Goal: Use online tool/utility: Utilize a website feature to perform a specific function

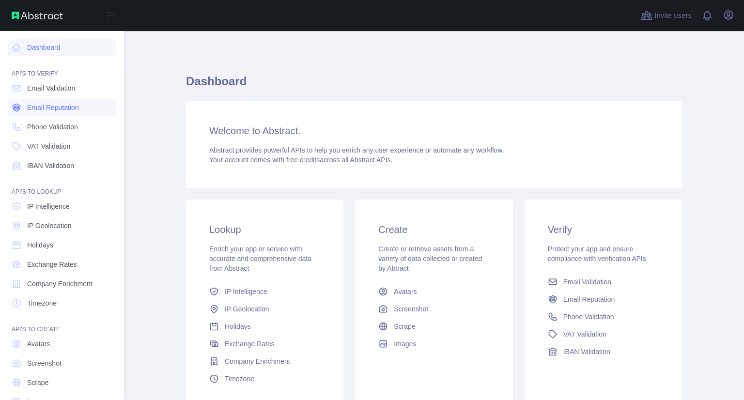
click at [47, 107] on span "Email Reputation" at bounding box center [53, 108] width 52 height 10
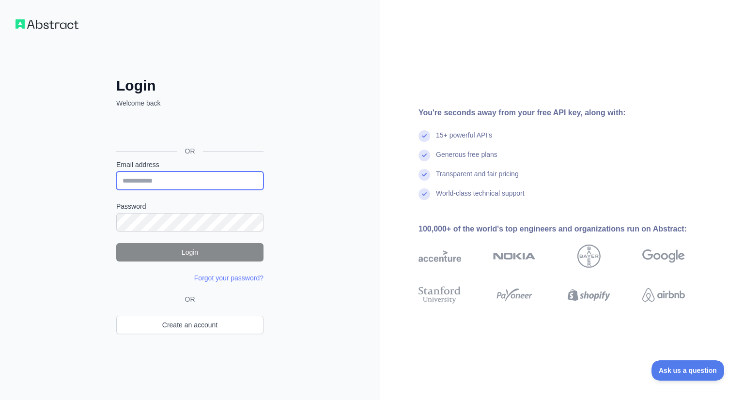
type input "**********"
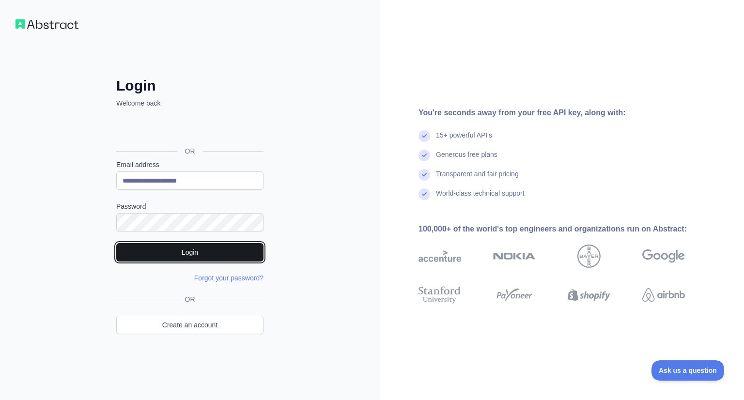
click at [200, 252] on button "Login" at bounding box center [189, 252] width 147 height 18
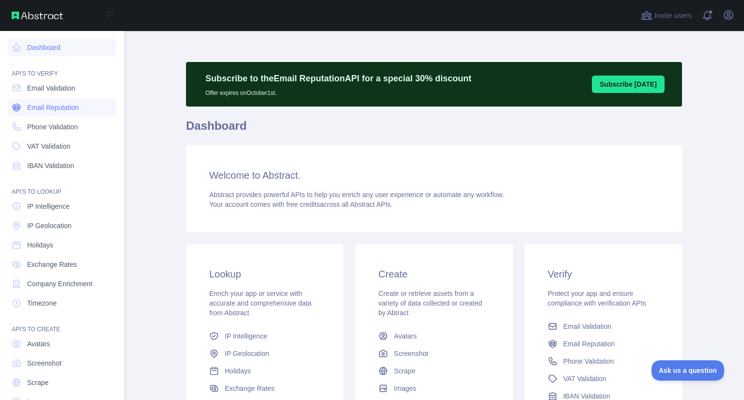
click at [33, 103] on span "Email Reputation" at bounding box center [53, 108] width 52 height 10
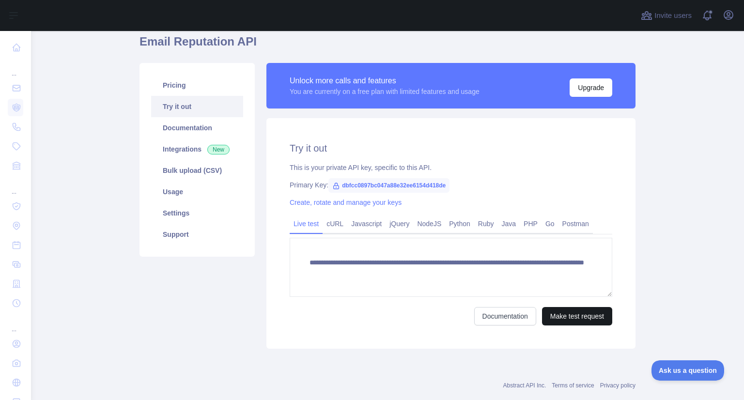
scroll to position [104, 0]
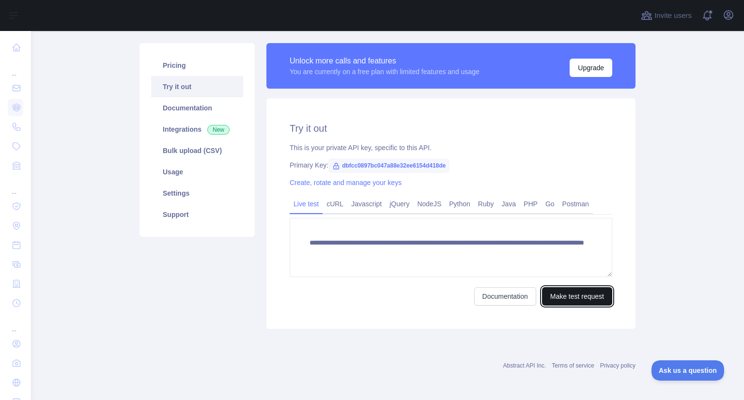
click at [577, 298] on button "Make test request" at bounding box center [577, 296] width 70 height 18
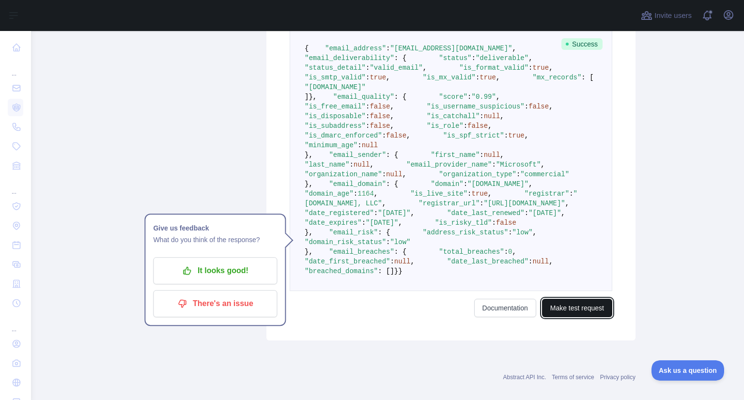
scroll to position [358, 0]
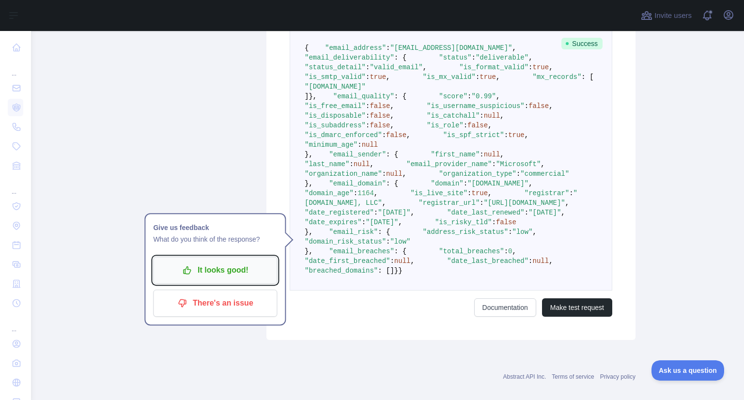
click at [226, 276] on p "It looks good!" at bounding box center [215, 270] width 110 height 16
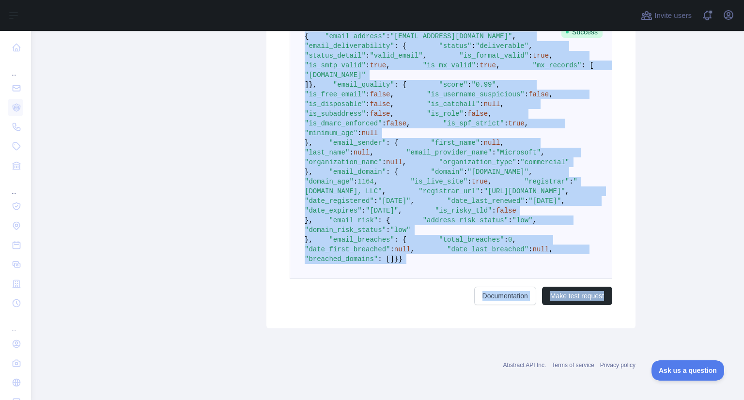
scroll to position [650, 0]
drag, startPoint x: 301, startPoint y: 76, endPoint x: 437, endPoint y: 255, distance: 225.1
click at [437, 255] on pre "{ "email_address" : "soyel@bizionictech.com" , "email_deliverability" : { "stat…" at bounding box center [451, 147] width 323 height 263
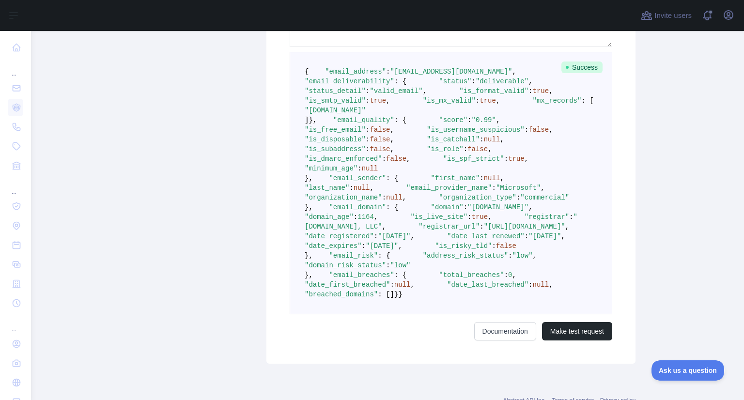
scroll to position [0, 0]
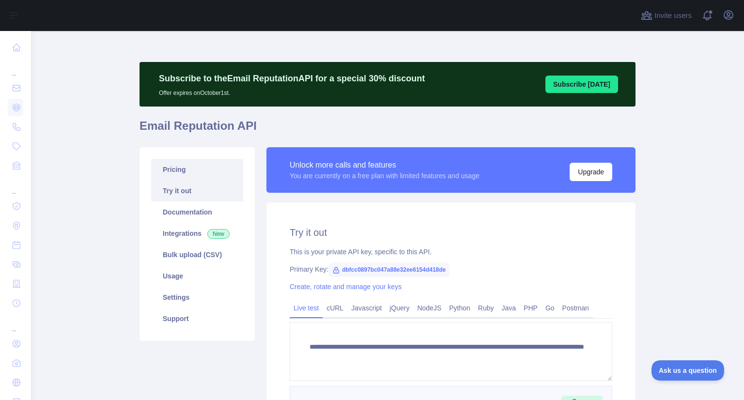
click at [179, 173] on link "Pricing" at bounding box center [197, 169] width 92 height 21
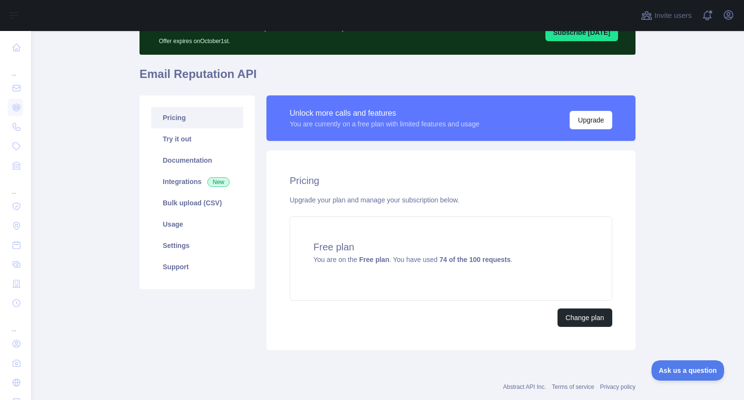
scroll to position [51, 0]
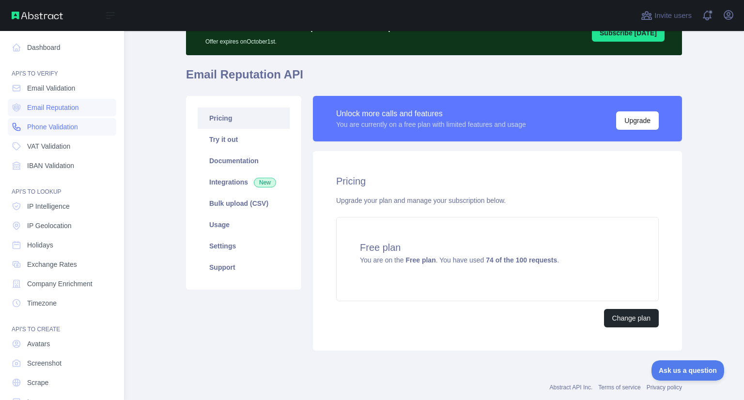
click at [56, 123] on span "Phone Validation" at bounding box center [52, 127] width 51 height 10
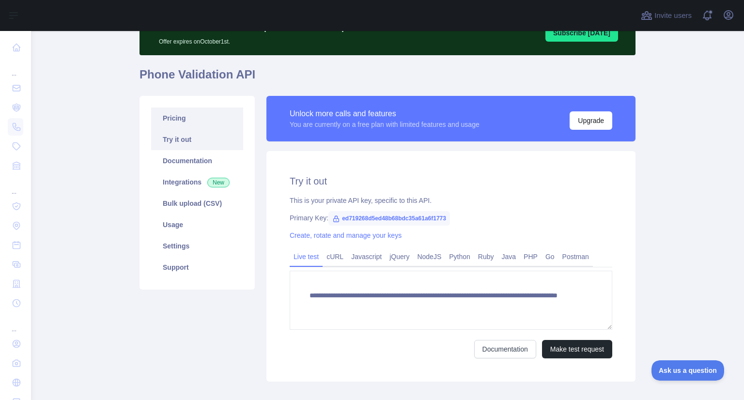
click at [193, 118] on link "Pricing" at bounding box center [197, 118] width 92 height 21
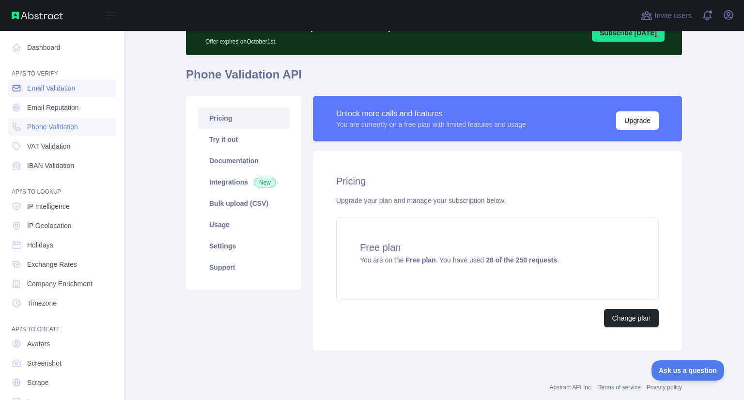
click at [47, 92] on span "Email Validation" at bounding box center [51, 88] width 48 height 10
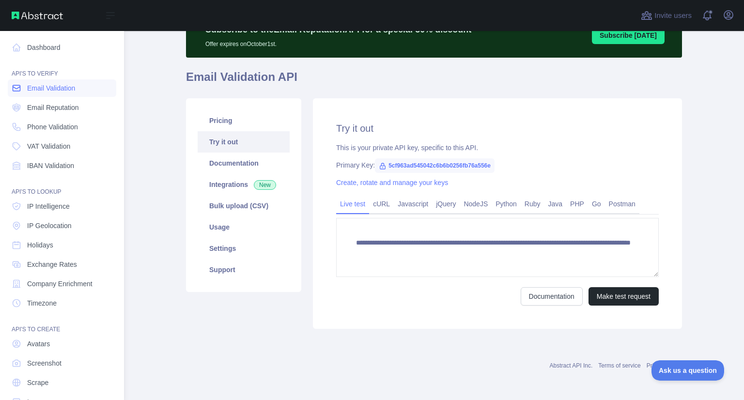
click at [41, 90] on span "Email Validation" at bounding box center [51, 88] width 48 height 10
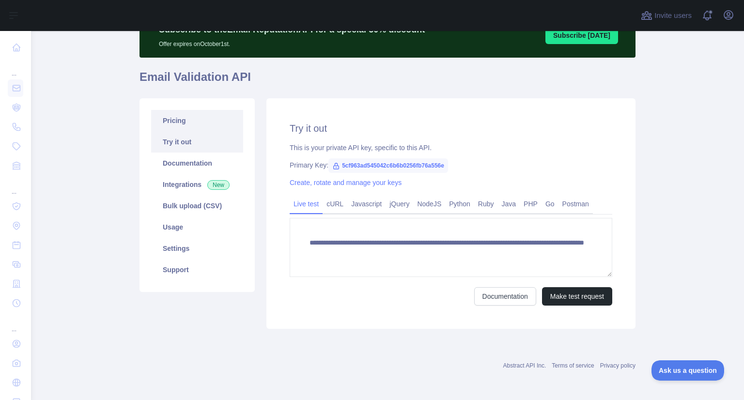
click at [173, 121] on link "Pricing" at bounding box center [197, 120] width 92 height 21
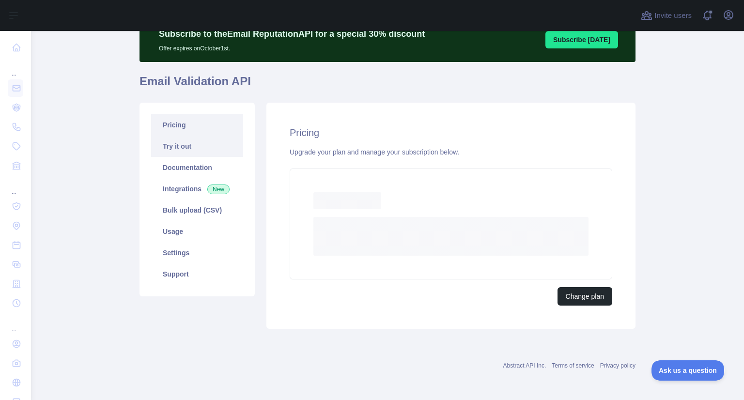
scroll to position [39, 0]
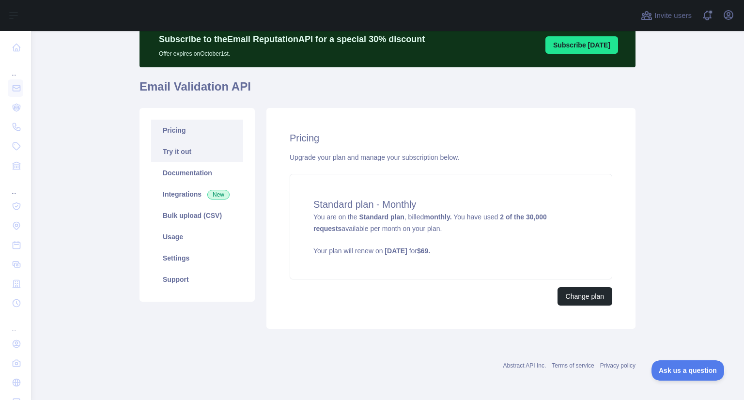
click at [181, 145] on link "Try it out" at bounding box center [197, 151] width 92 height 21
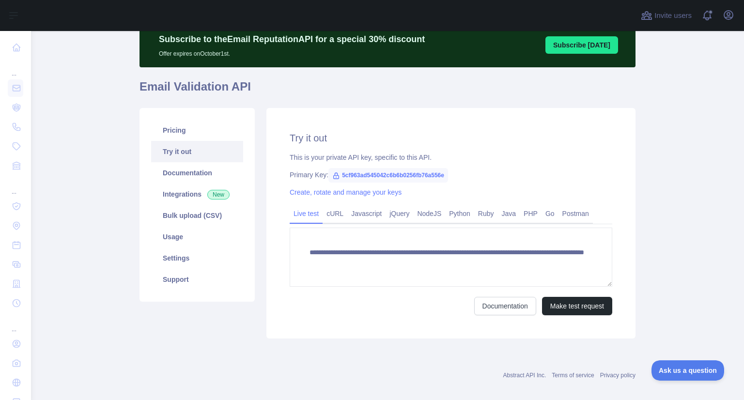
scroll to position [49, 0]
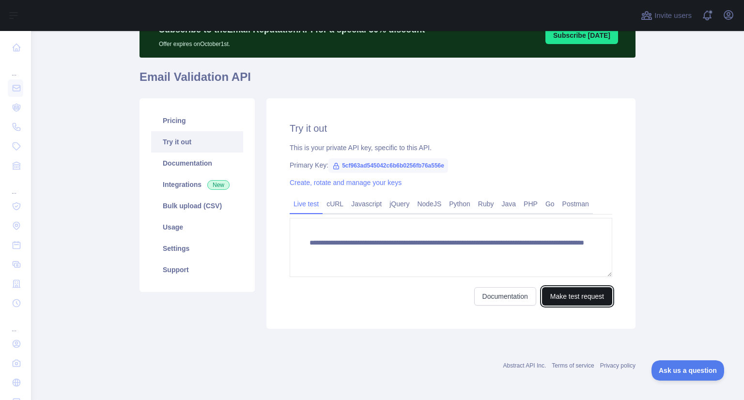
click at [566, 295] on button "Make test request" at bounding box center [577, 296] width 70 height 18
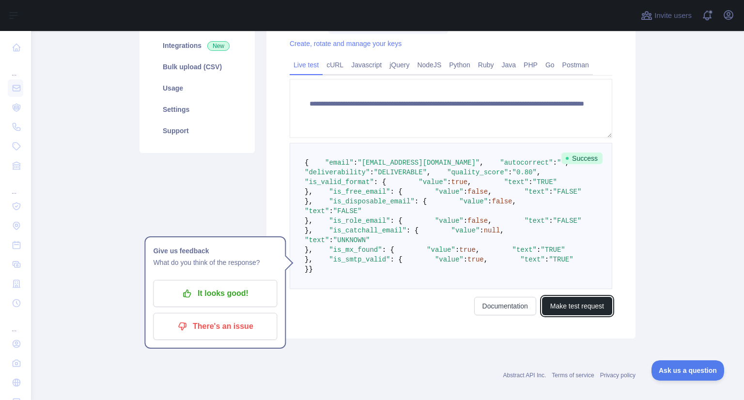
scroll to position [189, 0]
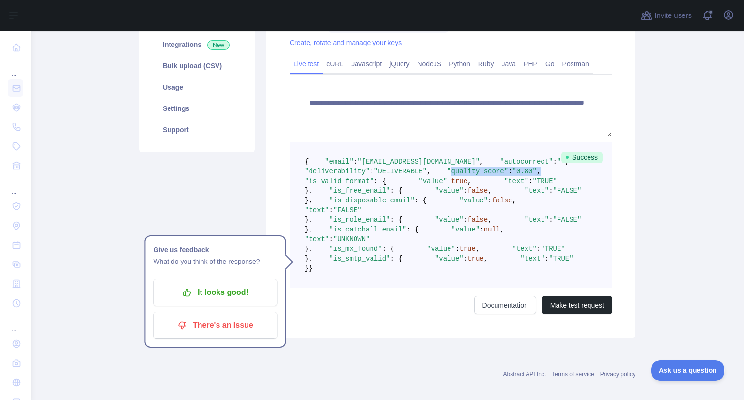
drag, startPoint x: 318, startPoint y: 203, endPoint x: 409, endPoint y: 204, distance: 90.6
click at [409, 204] on pre "{ "email" : "soyel@bizionictech.com" , "autocorrect" : "" , "deliverability" : …" at bounding box center [451, 215] width 323 height 146
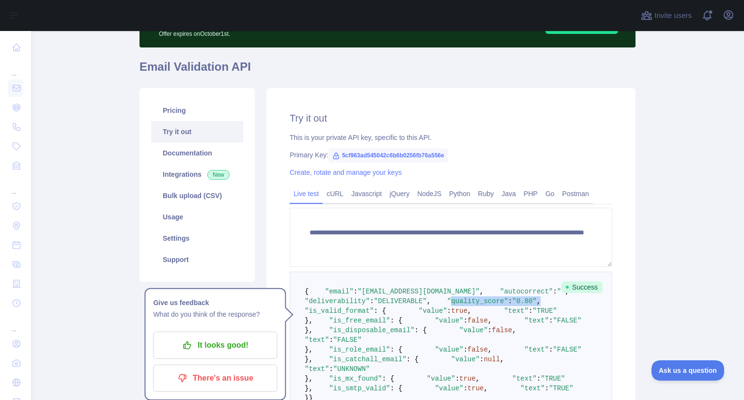
scroll to position [59, 0]
click at [452, 84] on div "**********" at bounding box center [388, 277] width 508 height 391
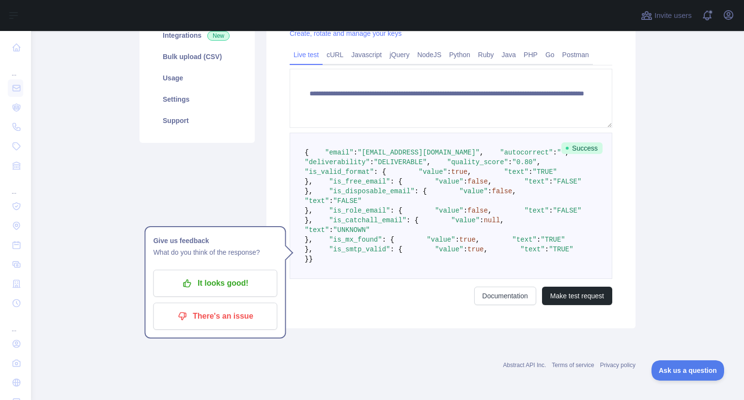
scroll to position [300, 0]
drag, startPoint x: 317, startPoint y: 89, endPoint x: 408, endPoint y: 87, distance: 90.7
click at [408, 133] on pre "{ "email" : "soyel@bizionictech.com" , "autocorrect" : "" , "deliverability" : …" at bounding box center [451, 206] width 323 height 146
click at [545, 133] on pre "{ "email" : "soyel@bizionictech.com" , "autocorrect" : "" , "deliverability" : …" at bounding box center [451, 206] width 323 height 146
drag, startPoint x: 318, startPoint y: 174, endPoint x: 411, endPoint y: 200, distance: 96.8
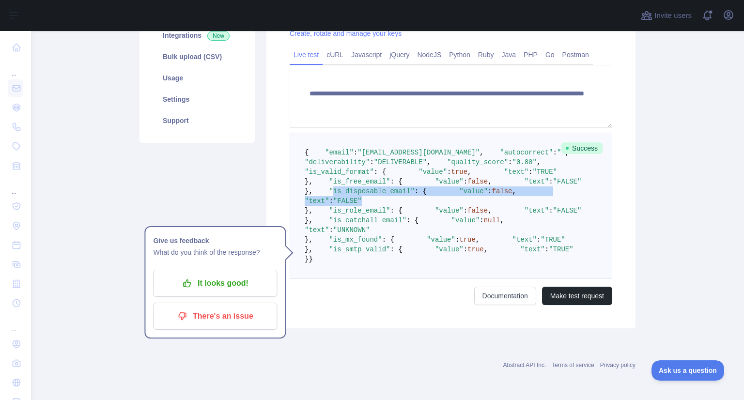
click at [411, 200] on pre "{ "email" : "soyel@bizionictech.com" , "autocorrect" : "" , "deliverability" : …" at bounding box center [451, 206] width 323 height 146
drag, startPoint x: 318, startPoint y: 181, endPoint x: 368, endPoint y: 204, distance: 55.1
click at [368, 204] on pre "{ "email" : "soyel@bizionictech.com" , "autocorrect" : "" , "deliverability" : …" at bounding box center [451, 206] width 323 height 146
click at [476, 133] on pre "{ "email" : "soyel@bizionictech.com" , "autocorrect" : "" , "deliverability" : …" at bounding box center [451, 206] width 323 height 146
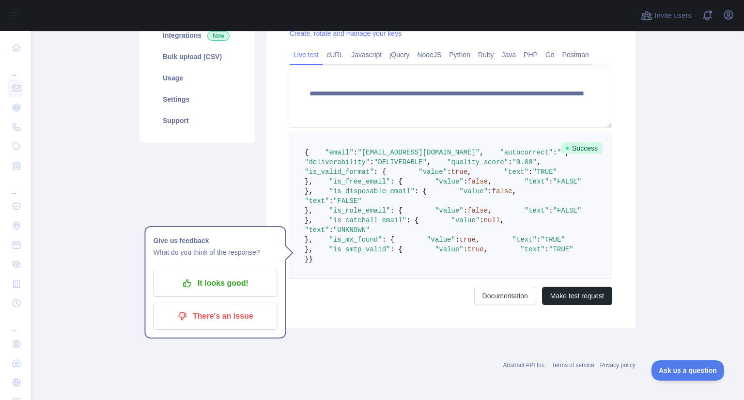
click at [450, 230] on pre "{ "email" : "soyel@bizionictech.com" , "autocorrect" : "" , "deliverability" : …" at bounding box center [451, 206] width 323 height 146
drag, startPoint x: 396, startPoint y: 268, endPoint x: 316, endPoint y: 249, distance: 81.8
click at [316, 249] on pre "{ "email" : "soyel@bizionictech.com" , "autocorrect" : "" , "deliverability" : …" at bounding box center [451, 206] width 323 height 146
click at [398, 278] on pre "{ "email" : "soyel@bizionictech.com" , "autocorrect" : "" , "deliverability" : …" at bounding box center [451, 206] width 323 height 146
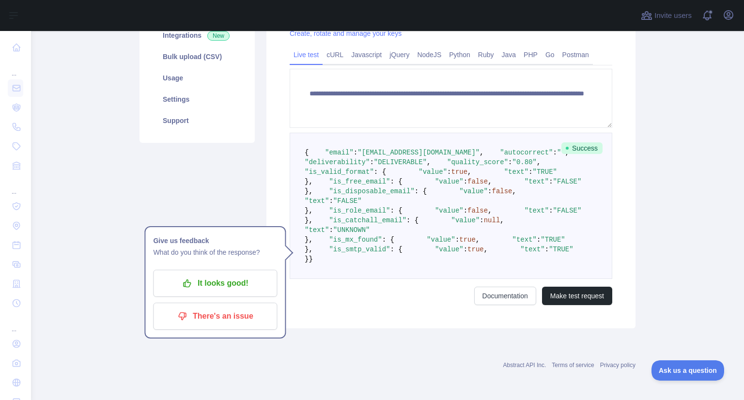
click at [415, 240] on pre "{ "email" : "soyel@bizionictech.com" , "autocorrect" : "" , "deliverability" : …" at bounding box center [451, 206] width 323 height 146
click at [349, 224] on span ""is_catchall_email"" at bounding box center [368, 221] width 78 height 8
copy span "is_catchall_email"
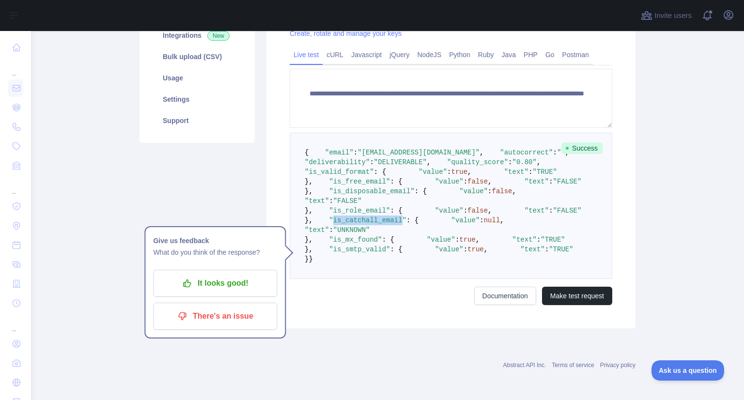
scroll to position [275, 0]
click at [427, 224] on pre "{ "email" : "soyel@bizionictech.com" , "autocorrect" : "" , "deliverability" : …" at bounding box center [451, 206] width 323 height 146
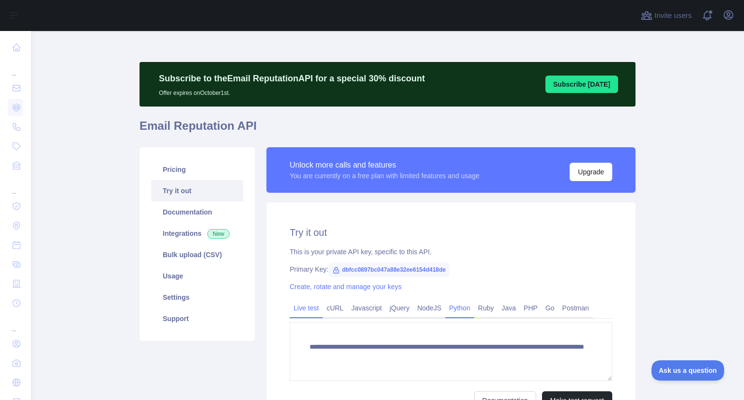
scroll to position [104, 0]
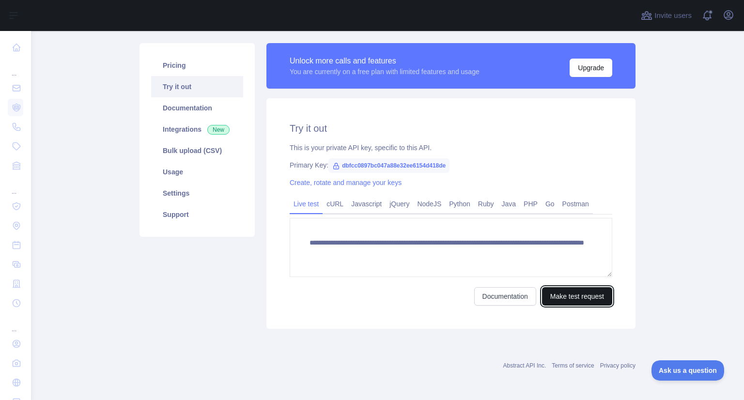
click at [579, 297] on button "Make test request" at bounding box center [577, 296] width 70 height 18
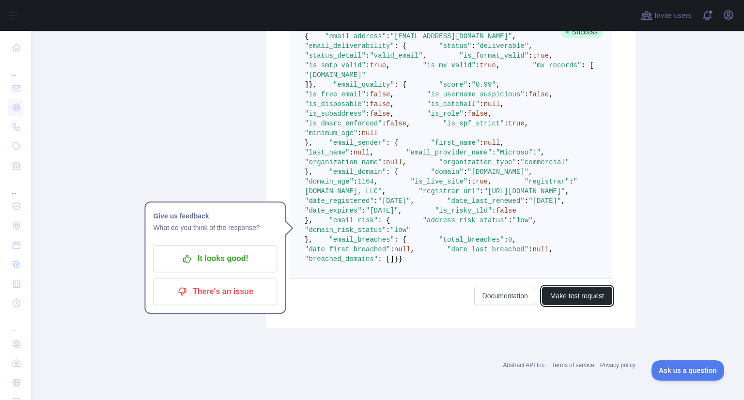
scroll to position [456, 0]
drag, startPoint x: 327, startPoint y: 257, endPoint x: 443, endPoint y: 258, distance: 115.8
click at [443, 258] on pre "{ "email_address" : "soyel@bizionictech.com" , "email_deliverability" : { "stat…" at bounding box center [451, 147] width 323 height 263
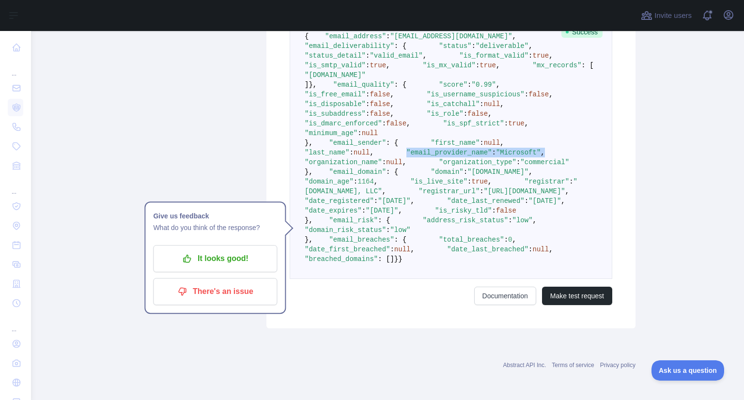
drag, startPoint x: 332, startPoint y: 240, endPoint x: 466, endPoint y: 244, distance: 134.3
click at [466, 244] on pre "{ "email_address" : "soyel@bizionictech.com" , "email_deliverability" : { "stat…" at bounding box center [451, 147] width 323 height 263
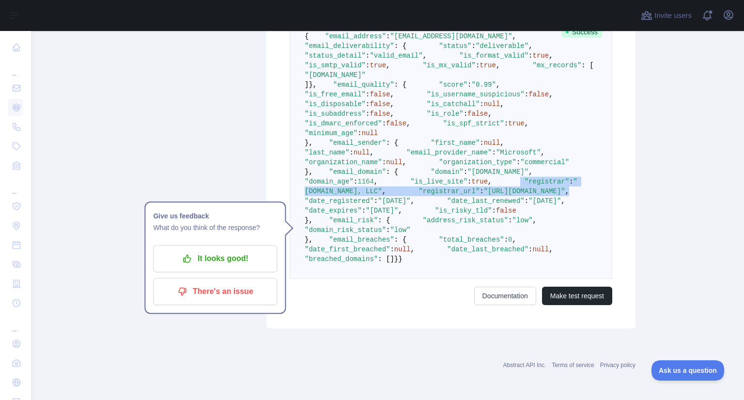
drag, startPoint x: 329, startPoint y: 264, endPoint x: 483, endPoint y: 271, distance: 154.3
click at [483, 271] on pre "{ "email_address" : "soyel@bizionictech.com" , "email_deliverability" : { "stat…" at bounding box center [451, 147] width 323 height 263
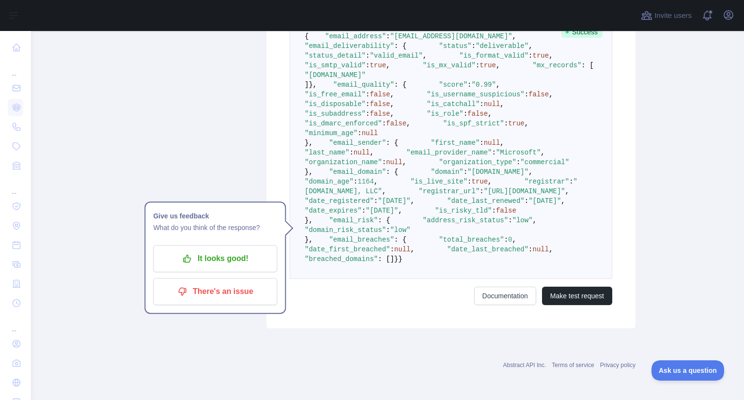
click at [518, 252] on pre "{ "email_address" : "soyel@bizionictech.com" , "email_deliverability" : { "stat…" at bounding box center [451, 147] width 323 height 263
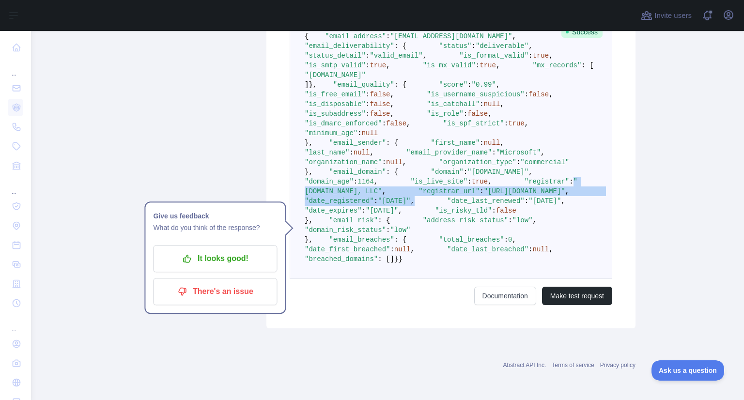
drag, startPoint x: 377, startPoint y: 259, endPoint x: 491, endPoint y: 285, distance: 116.8
click at [491, 279] on pre "{ "email_address" : "soyel@bizionictech.com" , "email_deliverability" : { "stat…" at bounding box center [451, 147] width 323 height 263
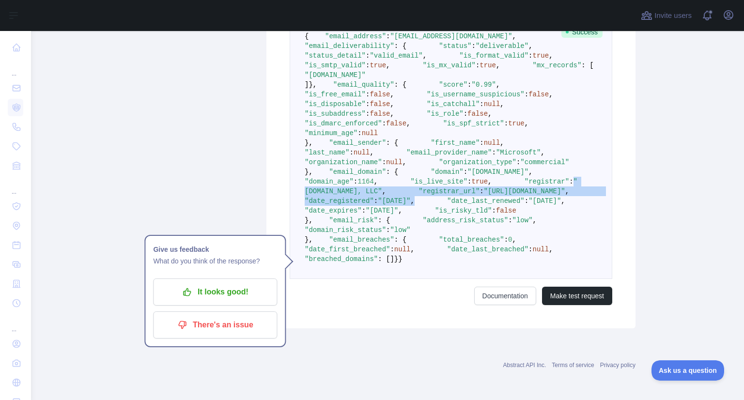
scroll to position [574, 0]
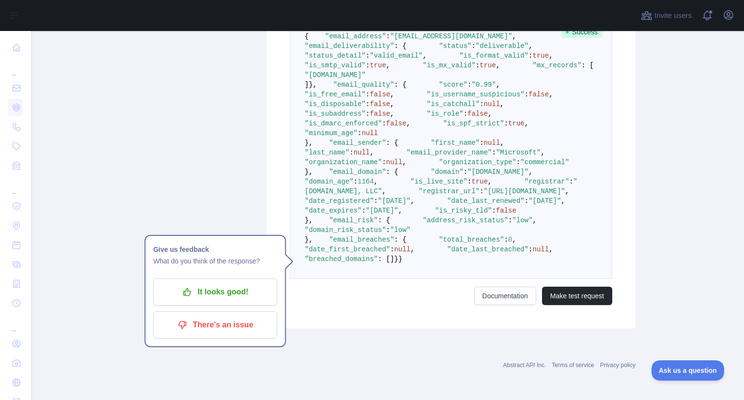
click at [540, 117] on pre "{ "email_address" : "soyel@bizionictech.com" , "email_deliverability" : { "stat…" at bounding box center [451, 147] width 323 height 263
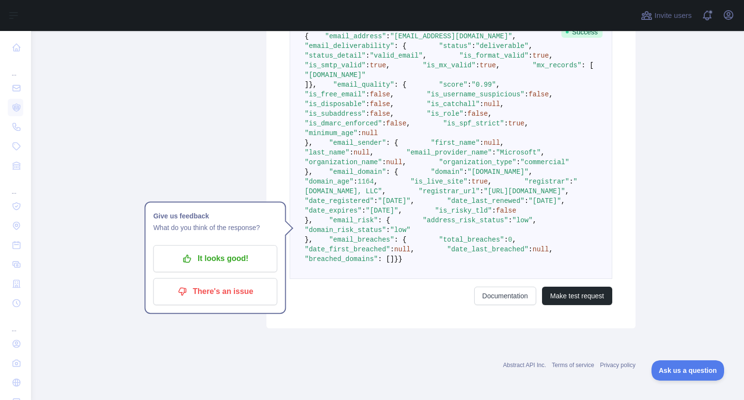
scroll to position [416, 0]
drag, startPoint x: 332, startPoint y: 184, endPoint x: 451, endPoint y: 180, distance: 119.8
click at [451, 180] on pre "{ "email_address" : "soyel@bizionictech.com" , "email_deliverability" : { "stat…" at bounding box center [451, 147] width 323 height 263
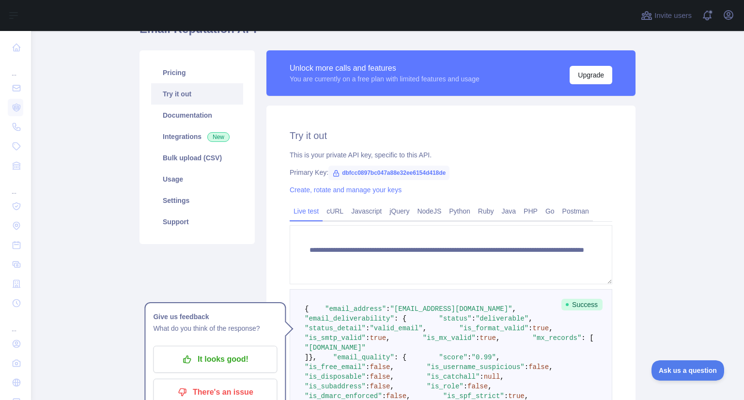
scroll to position [0, 0]
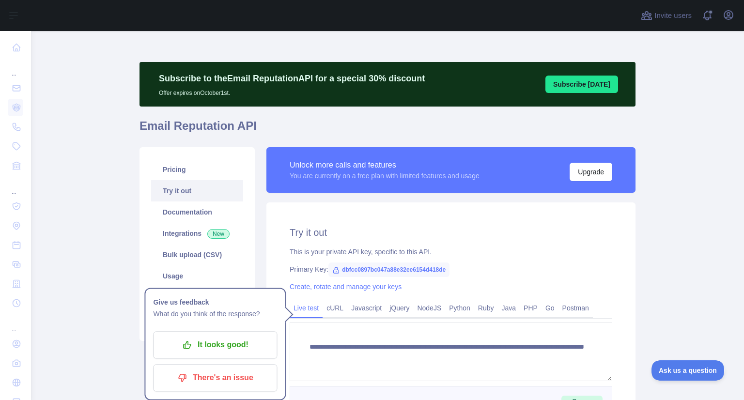
click at [391, 130] on h1 "Email Reputation API" at bounding box center [388, 129] width 496 height 23
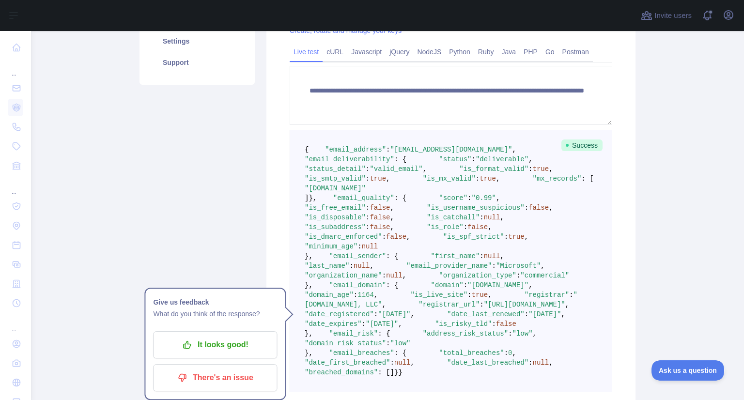
scroll to position [256, 0]
click at [675, 182] on main "**********" at bounding box center [387, 215] width 713 height 369
